Goal: Ask a question

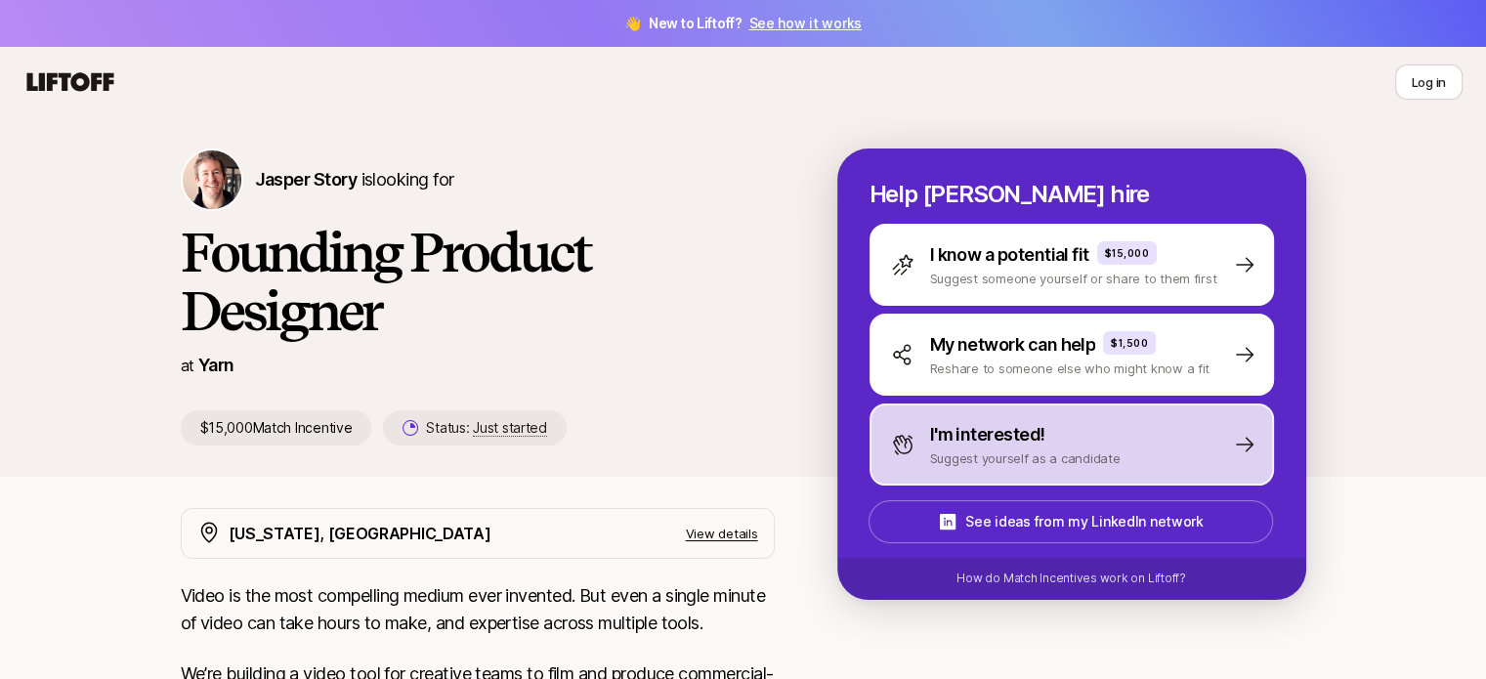
click at [931, 426] on p "I'm interested!" at bounding box center [987, 434] width 115 height 27
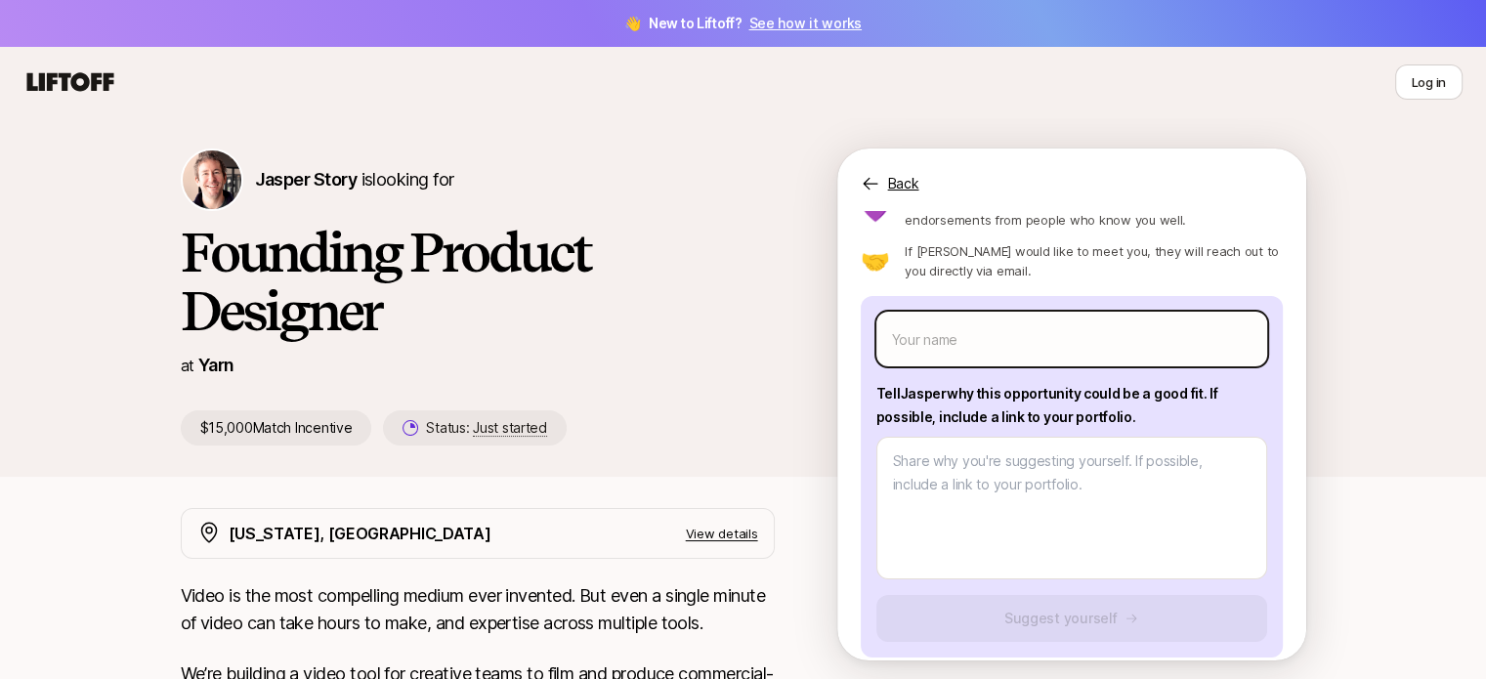
scroll to position [98, 0]
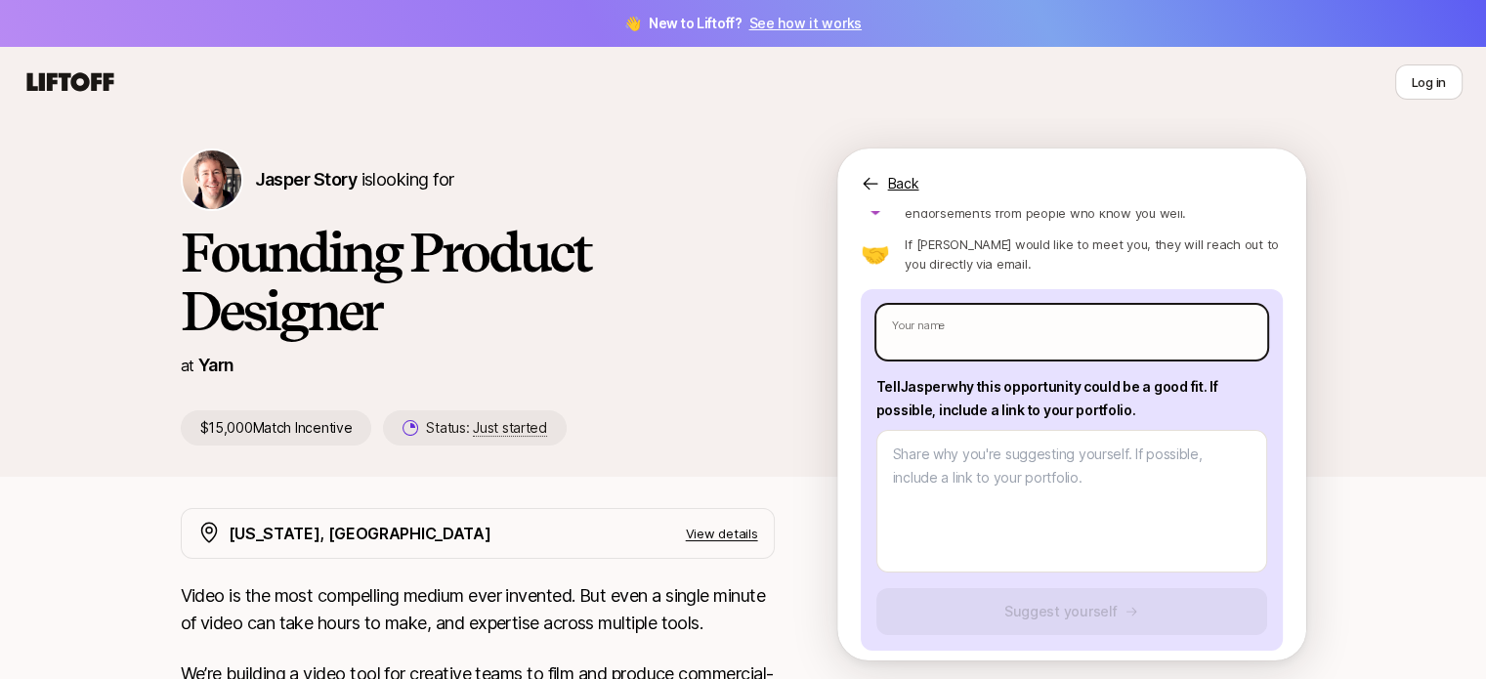
click at [935, 340] on input "text" at bounding box center [1071, 332] width 391 height 55
type textarea "x"
type input "T"
type textarea "x"
type input "Ta"
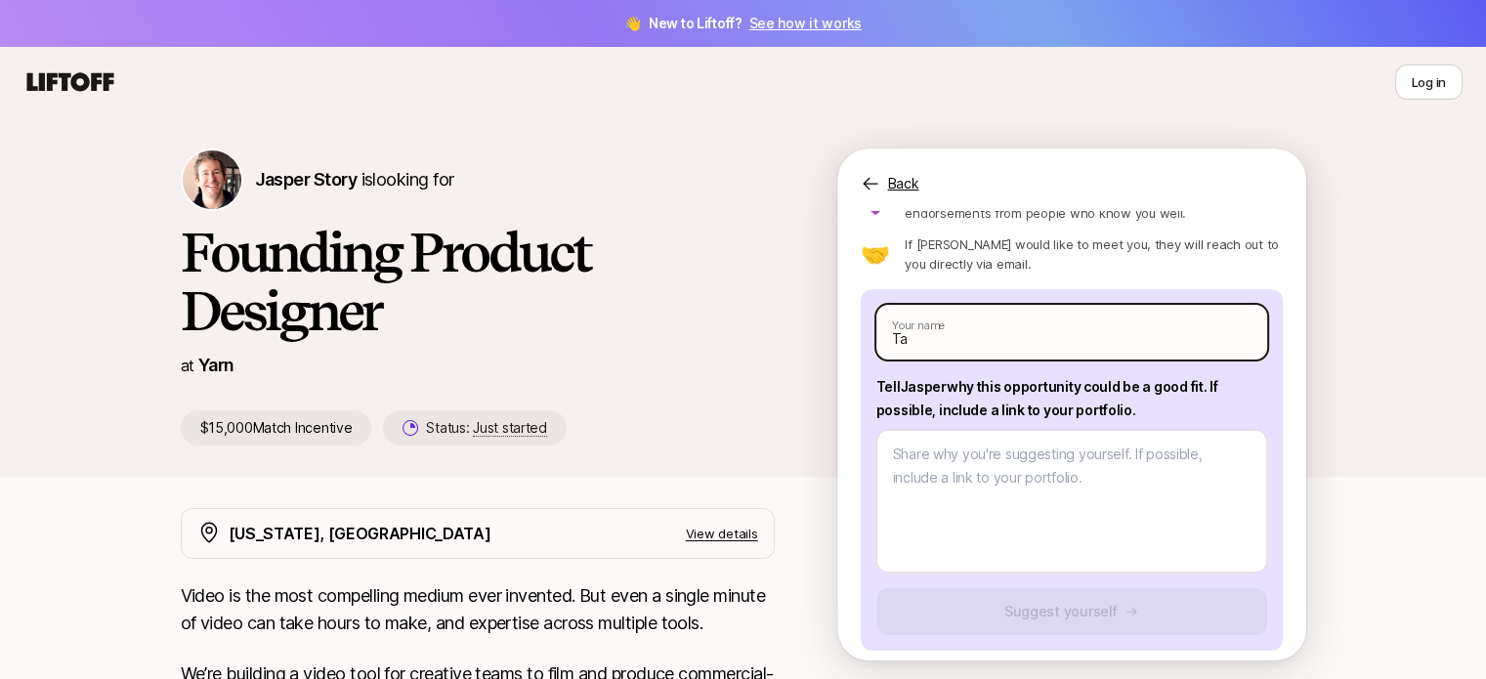
type textarea "x"
type input "Tan"
type textarea "x"
type input "Tanm"
type textarea "x"
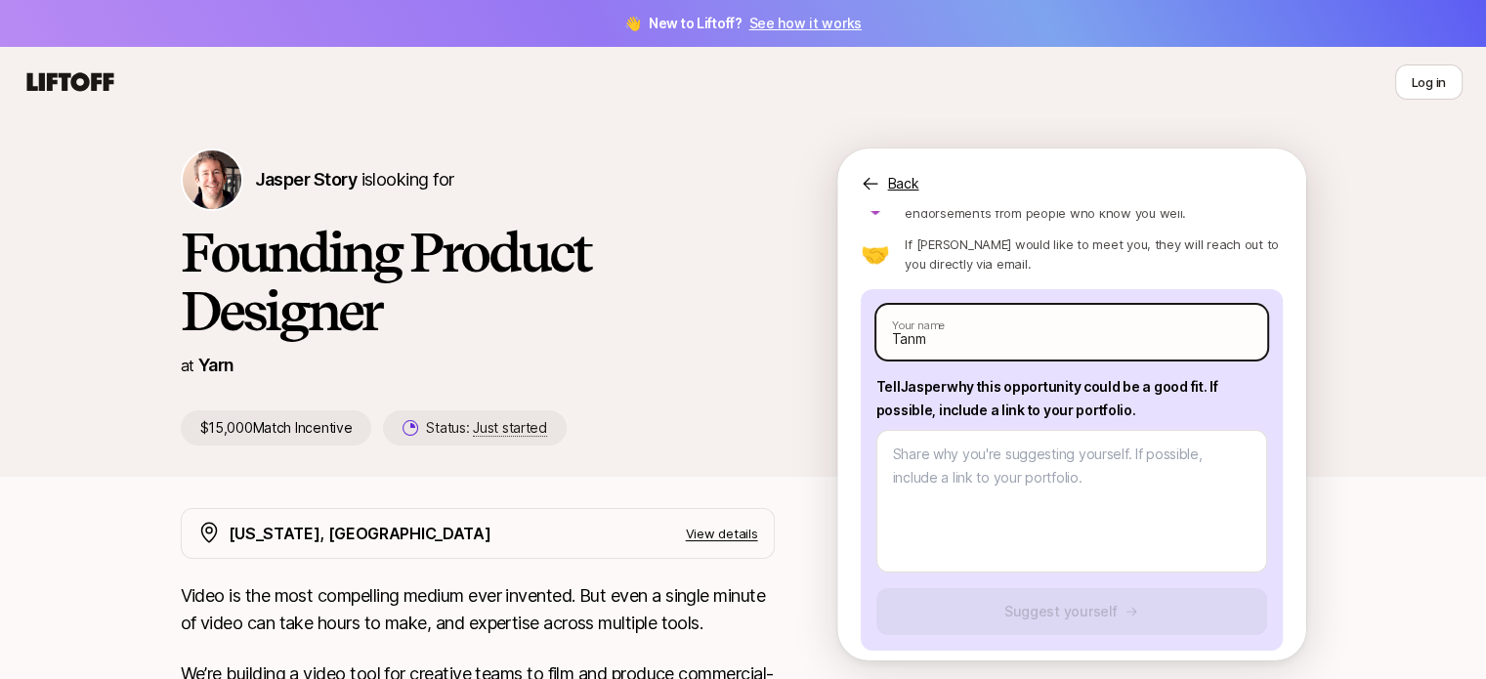
type input "Tanma"
type textarea "x"
type input "[PERSON_NAME]"
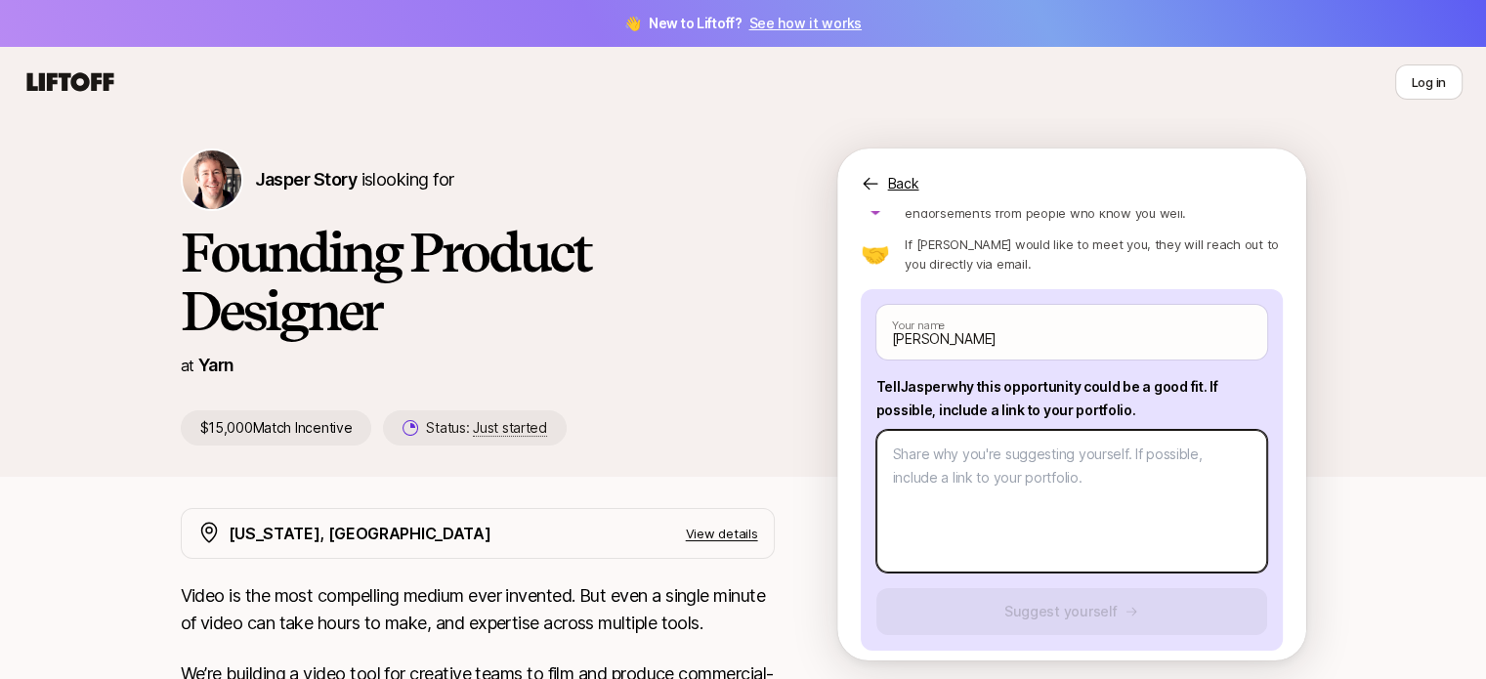
click at [1014, 476] on textarea at bounding box center [1071, 501] width 391 height 143
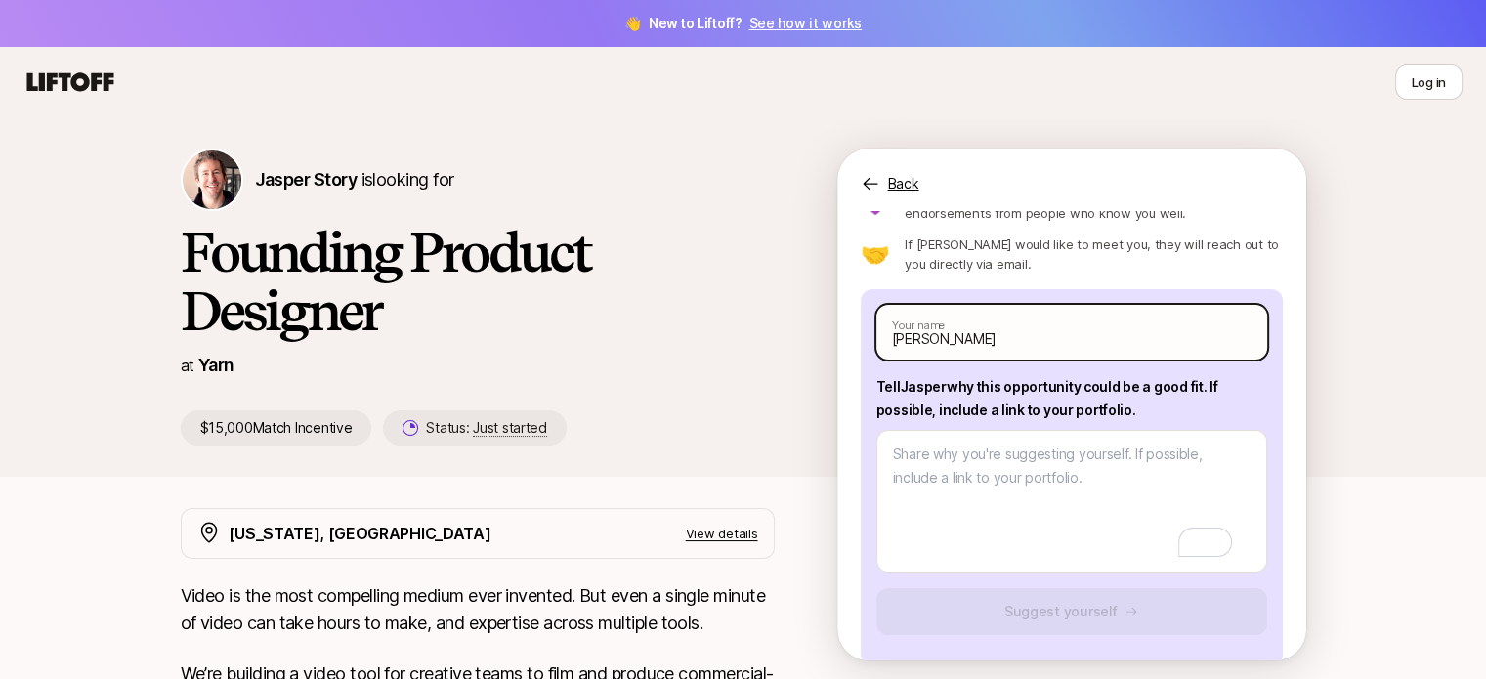
click at [957, 329] on input "[PERSON_NAME]" at bounding box center [1071, 332] width 391 height 55
type textarea "x"
type input "[PERSON_NAME]"
type textarea "x"
type input "[PERSON_NAME] V"
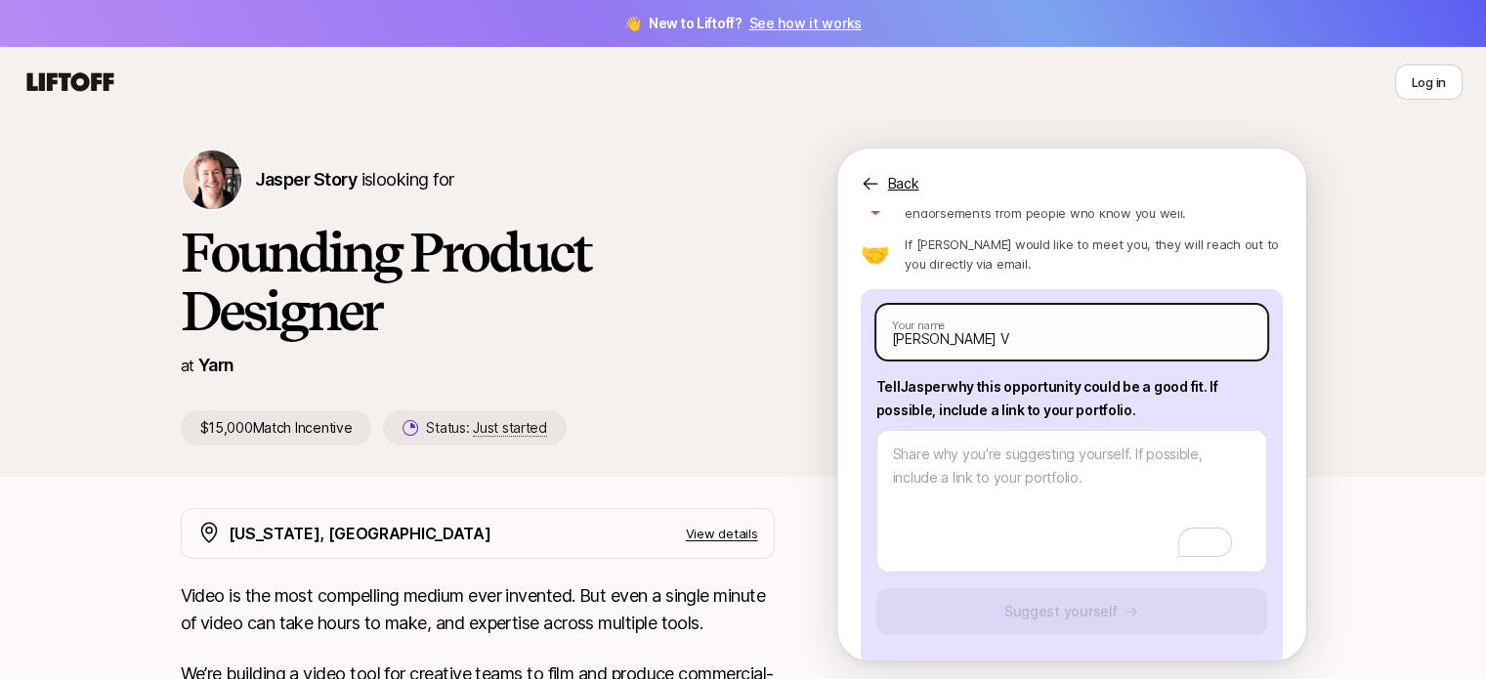
type textarea "x"
type input "[PERSON_NAME] Vi"
type textarea "x"
type input "[PERSON_NAME]"
type textarea "x"
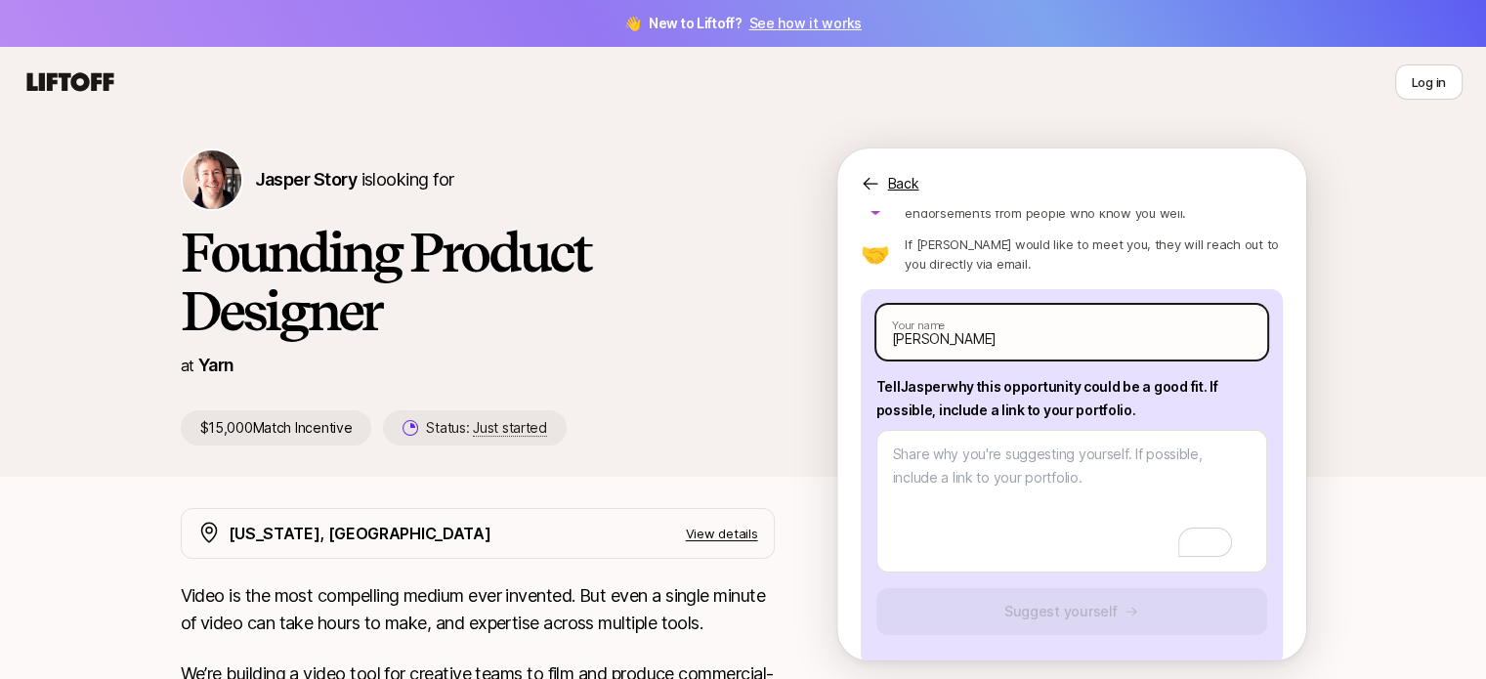
type input "[PERSON_NAME]"
type textarea "x"
type input "[PERSON_NAME]"
type textarea "x"
type input "[PERSON_NAME]"
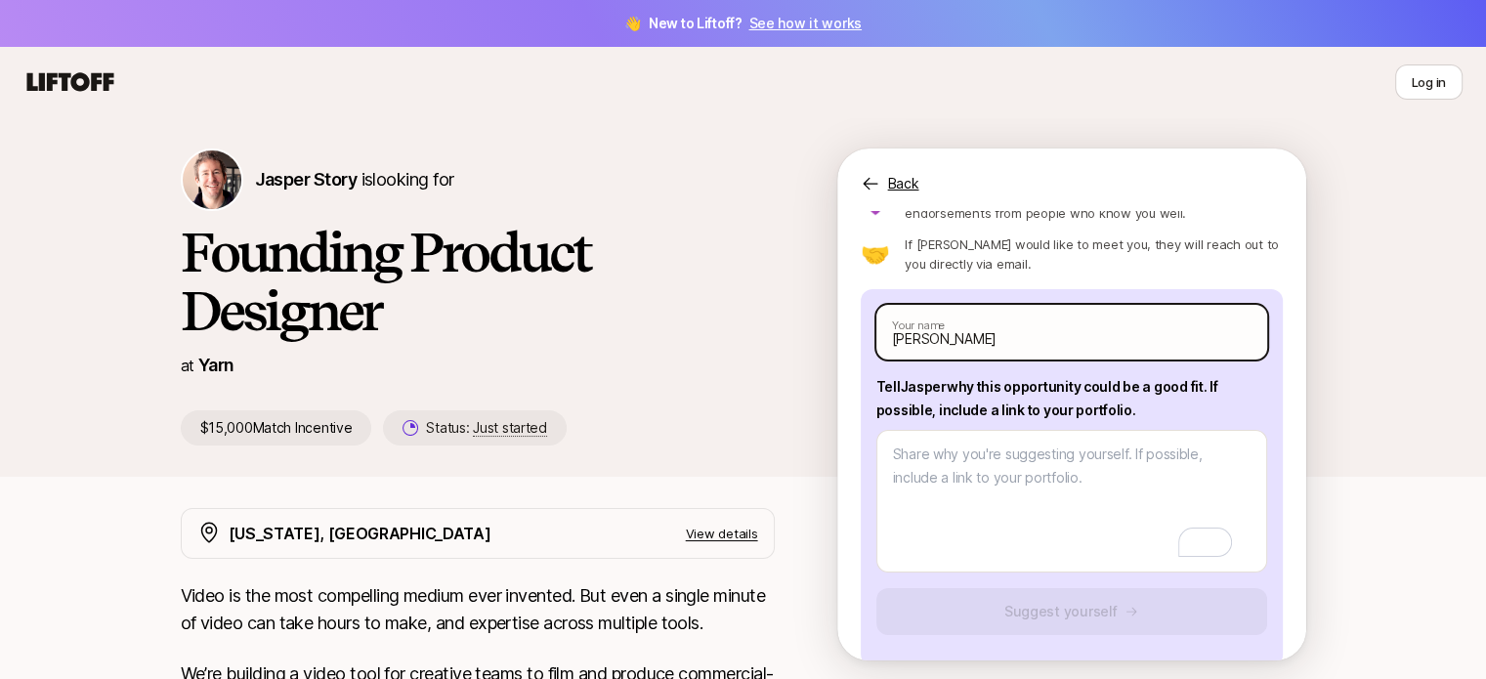
type textarea "x"
type input "[PERSON_NAME]"
type textarea "x"
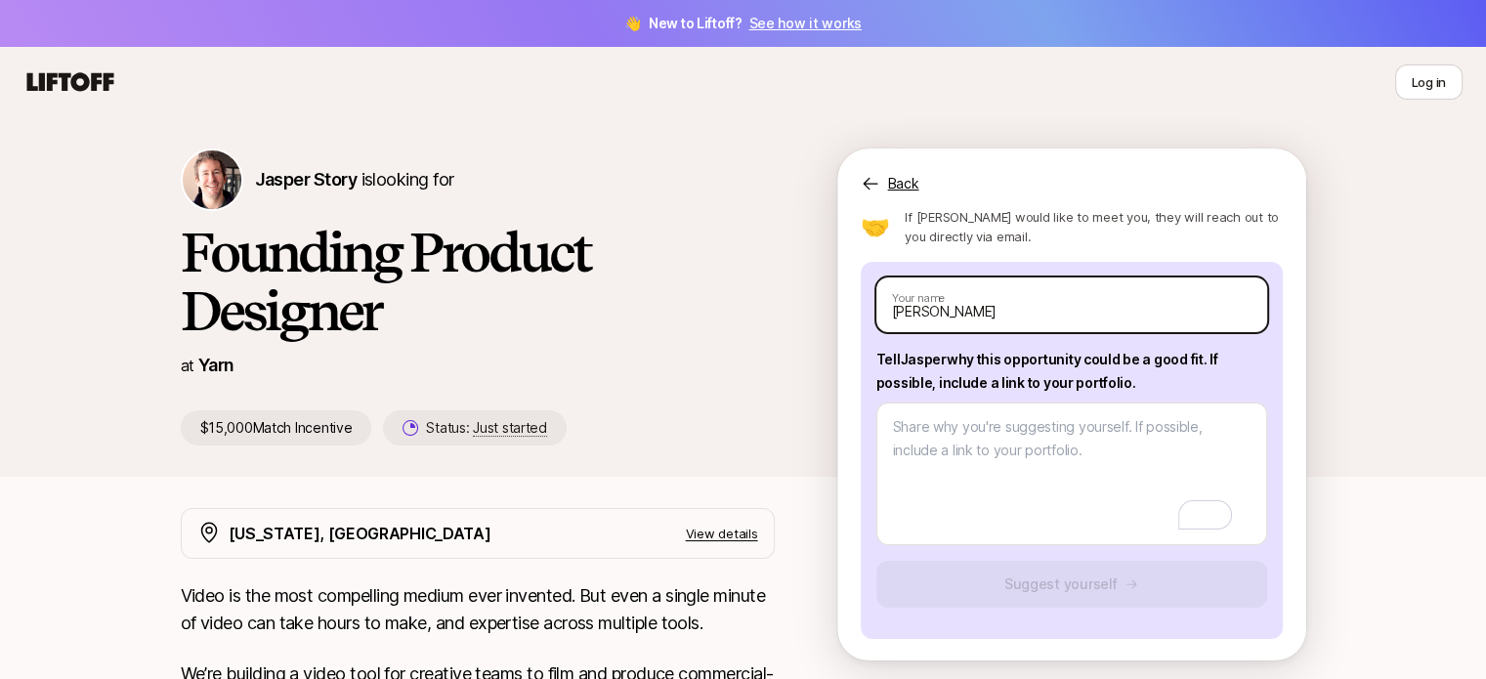
scroll to position [195, 0]
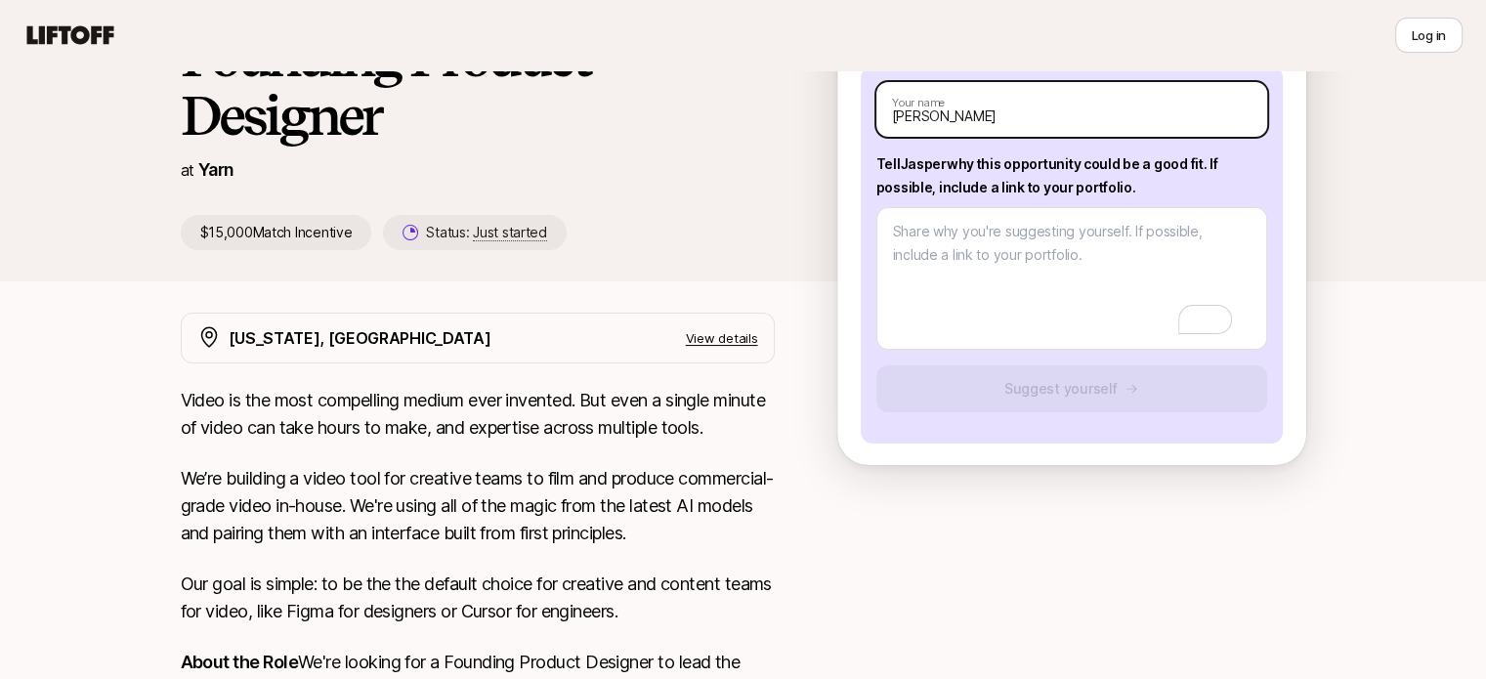
type input "[PERSON_NAME]"
